Goal: Navigation & Orientation: Find specific page/section

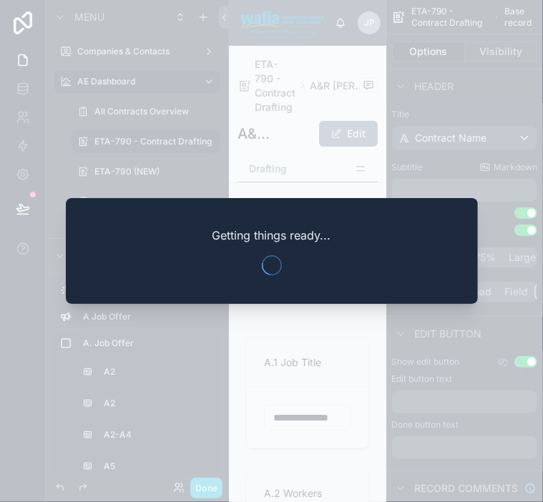
scroll to position [393, 0]
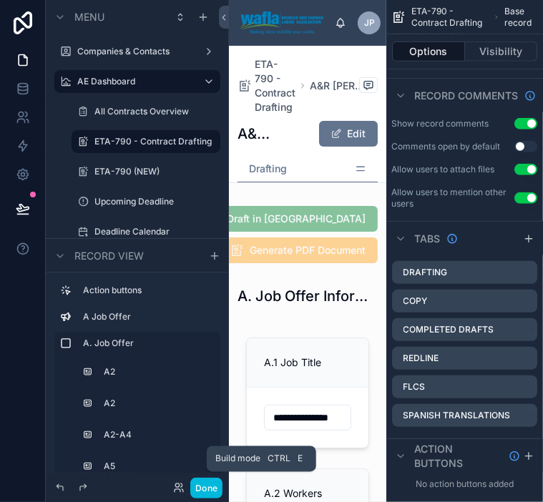
click at [208, 484] on button "Done" at bounding box center [206, 488] width 32 height 21
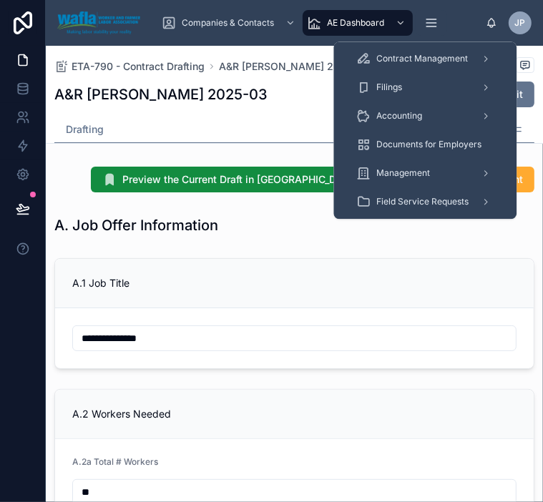
click at [431, 23] on icon "scrollable content" at bounding box center [431, 23] width 9 height 0
click at [432, 81] on div "Filings" at bounding box center [424, 87] width 137 height 23
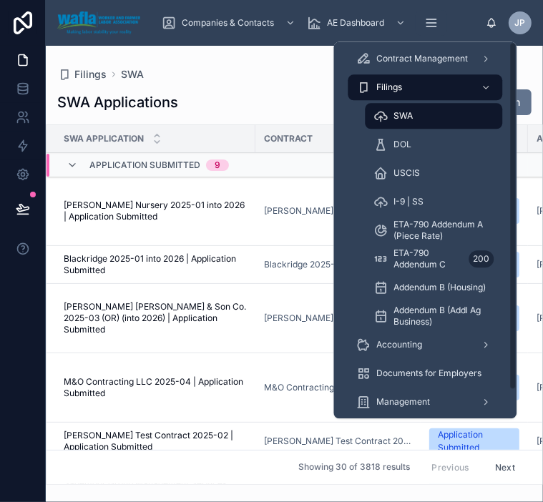
click at [424, 52] on div "Contract Management" at bounding box center [424, 58] width 137 height 23
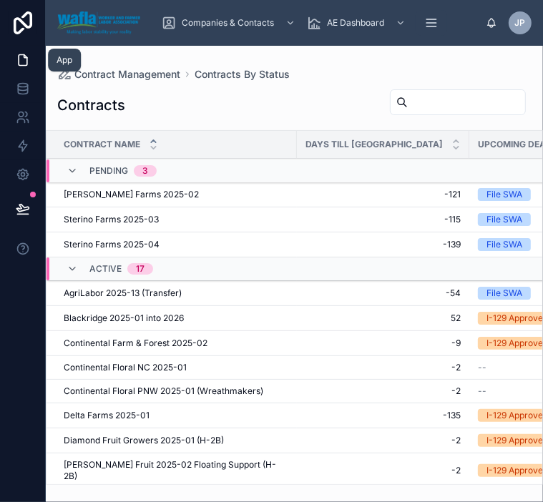
click at [21, 70] on link at bounding box center [22, 60] width 45 height 29
click at [25, 86] on icon at bounding box center [23, 89] width 14 height 14
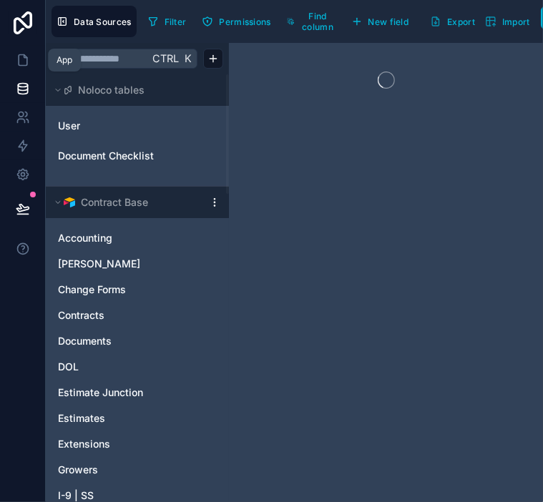
click at [17, 49] on link at bounding box center [22, 60] width 45 height 29
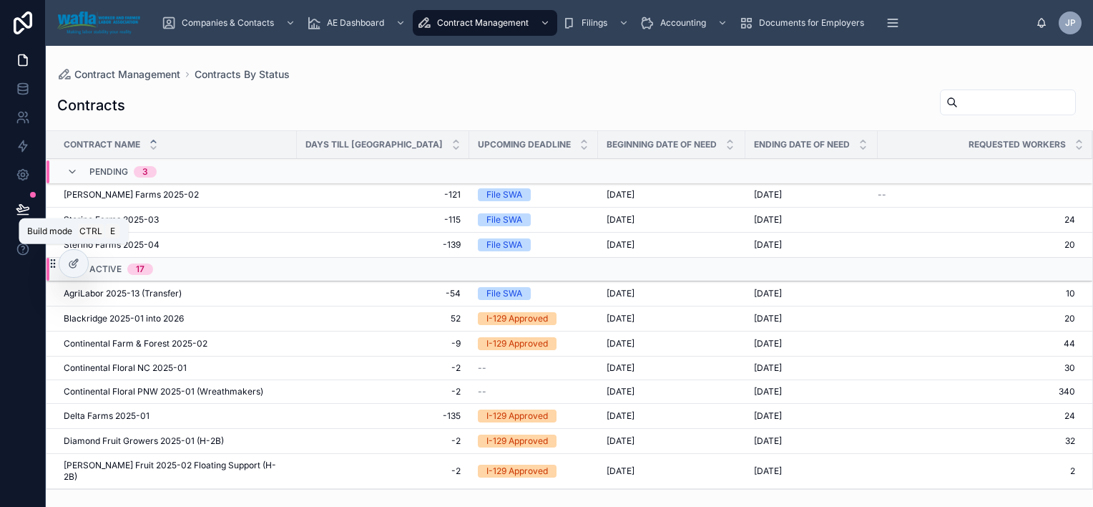
click at [74, 255] on div at bounding box center [73, 263] width 29 height 27
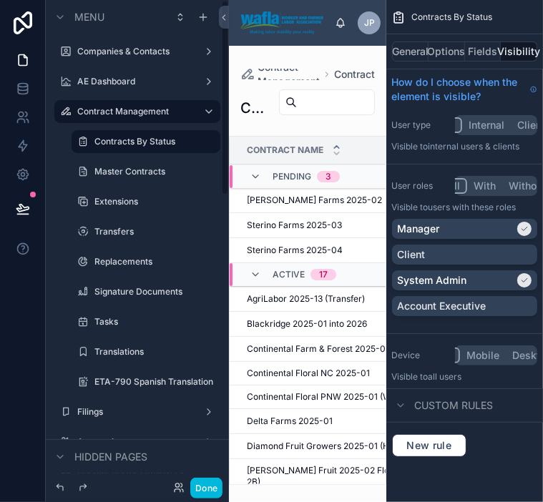
click at [92, 410] on label "Filings" at bounding box center [134, 411] width 114 height 11
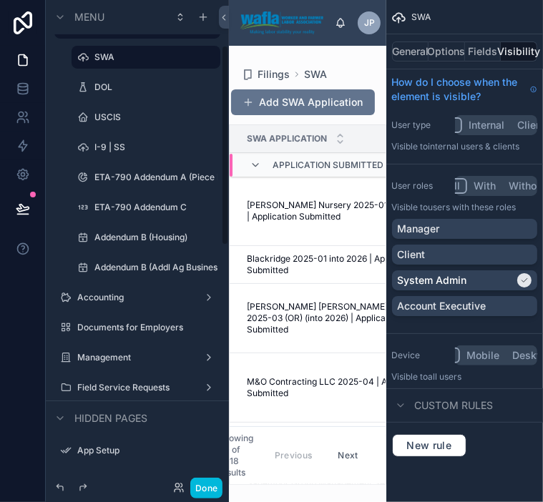
scroll to position [117, 0]
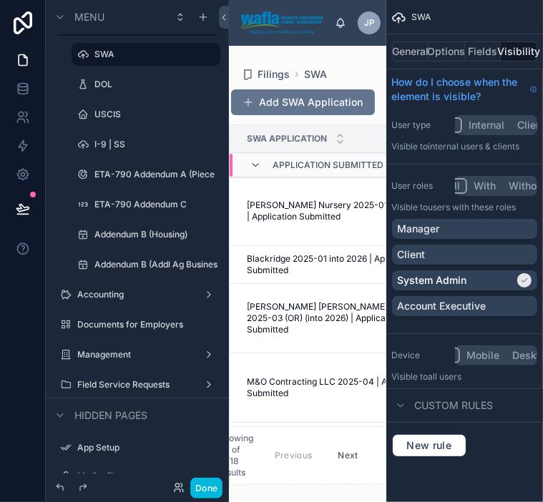
click at [140, 320] on label "Documents for Employers" at bounding box center [144, 324] width 134 height 11
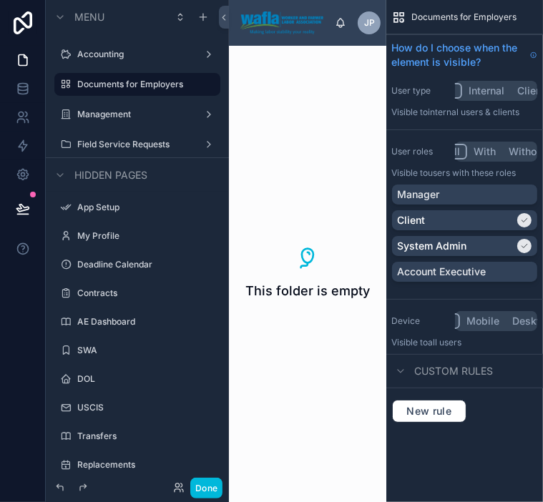
click at [132, 112] on label "Management" at bounding box center [134, 114] width 114 height 11
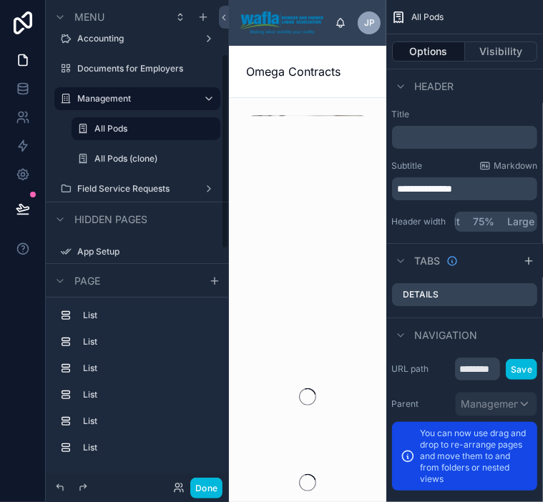
scroll to position [137, 0]
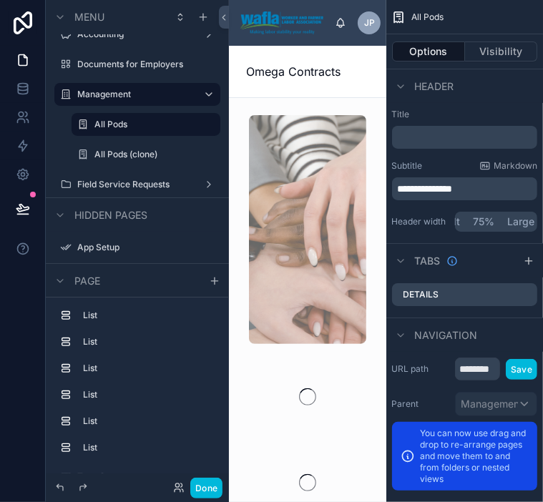
click at [117, 186] on label "Field Service Requests" at bounding box center [134, 184] width 114 height 11
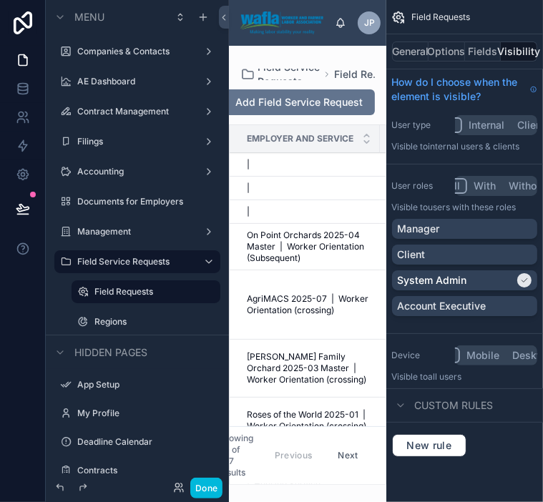
click at [151, 56] on label "Companies & Contacts" at bounding box center [134, 51] width 114 height 11
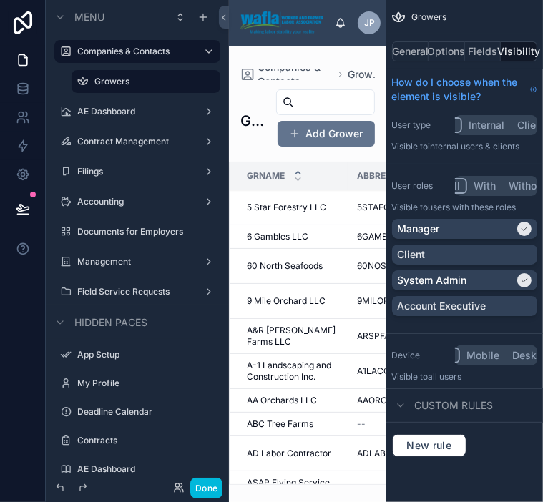
click at [137, 112] on label "AE Dashboard" at bounding box center [134, 111] width 114 height 11
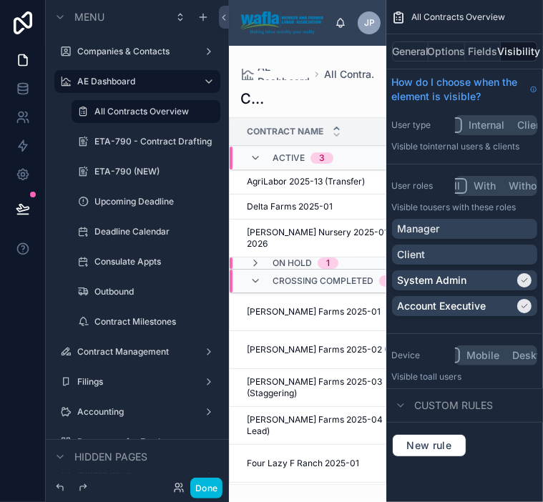
click at [131, 85] on label "AE Dashboard" at bounding box center [134, 81] width 114 height 11
click at [125, 353] on label "Contract Management" at bounding box center [134, 351] width 114 height 11
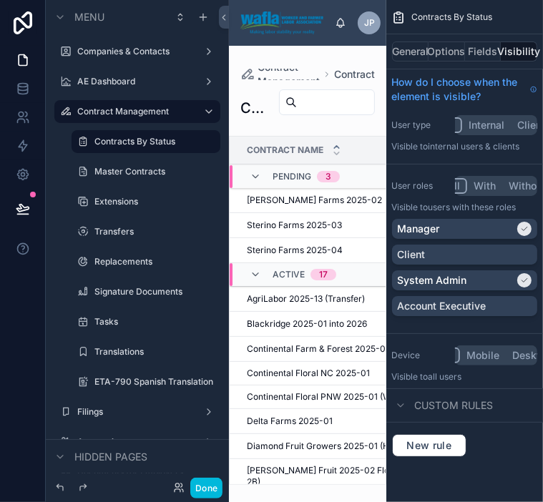
click at [162, 356] on label "Translations" at bounding box center [152, 351] width 117 height 11
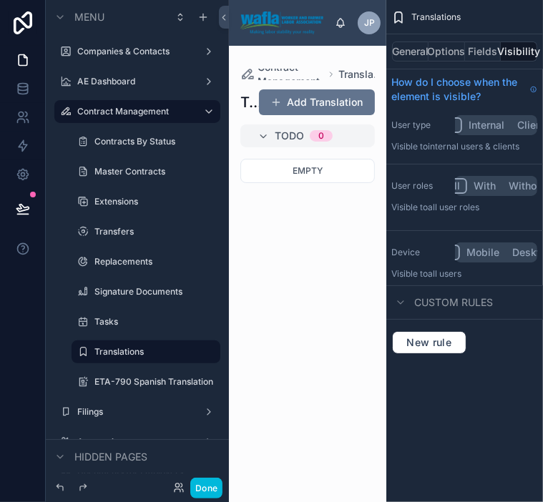
click at [499, 345] on div "New rule" at bounding box center [465, 342] width 146 height 23
